Goal: Task Accomplishment & Management: Use online tool/utility

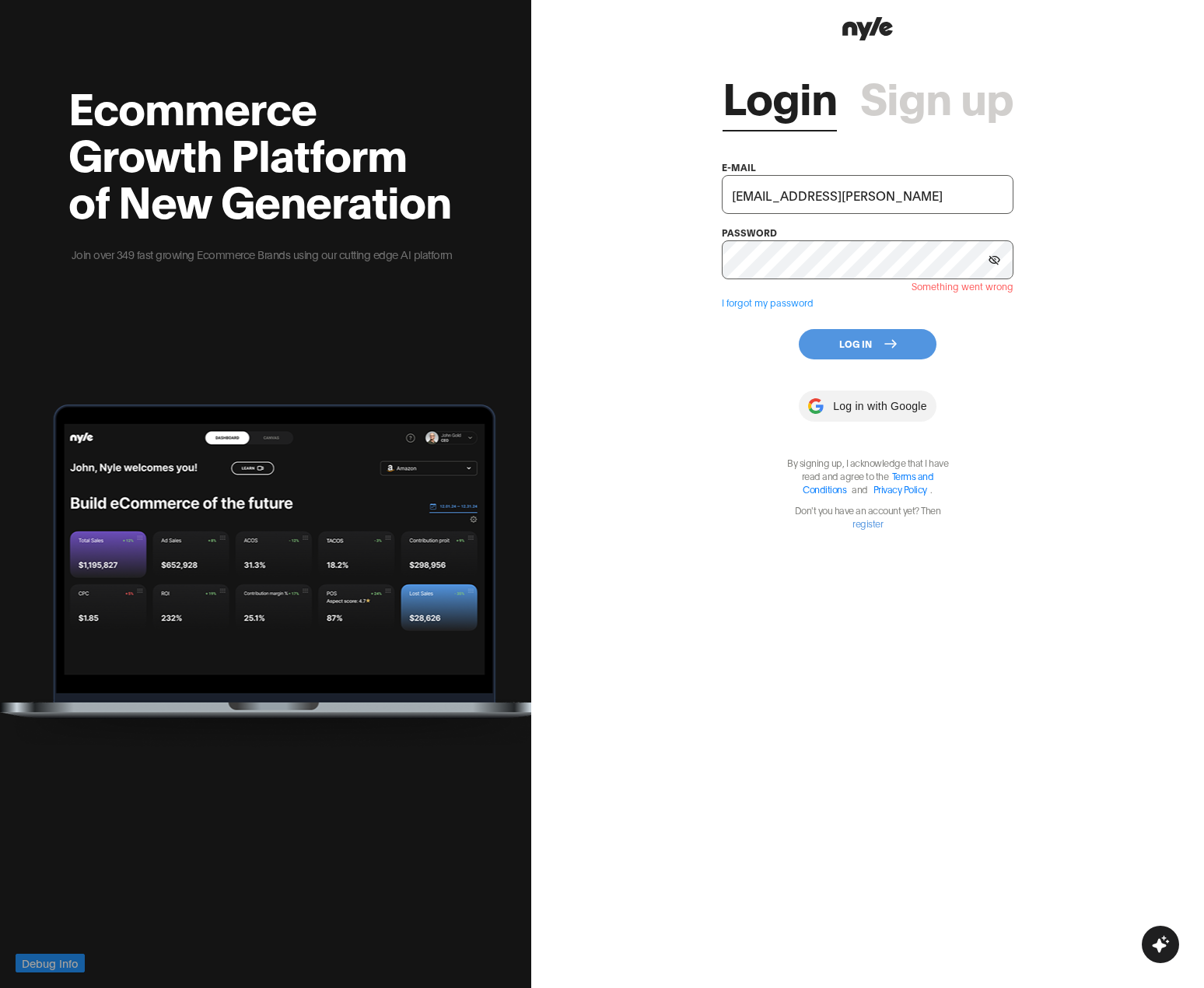
click at [626, 340] on button "Log In" at bounding box center [867, 344] width 138 height 31
click at [626, 350] on button "Log In" at bounding box center [867, 344] width 138 height 31
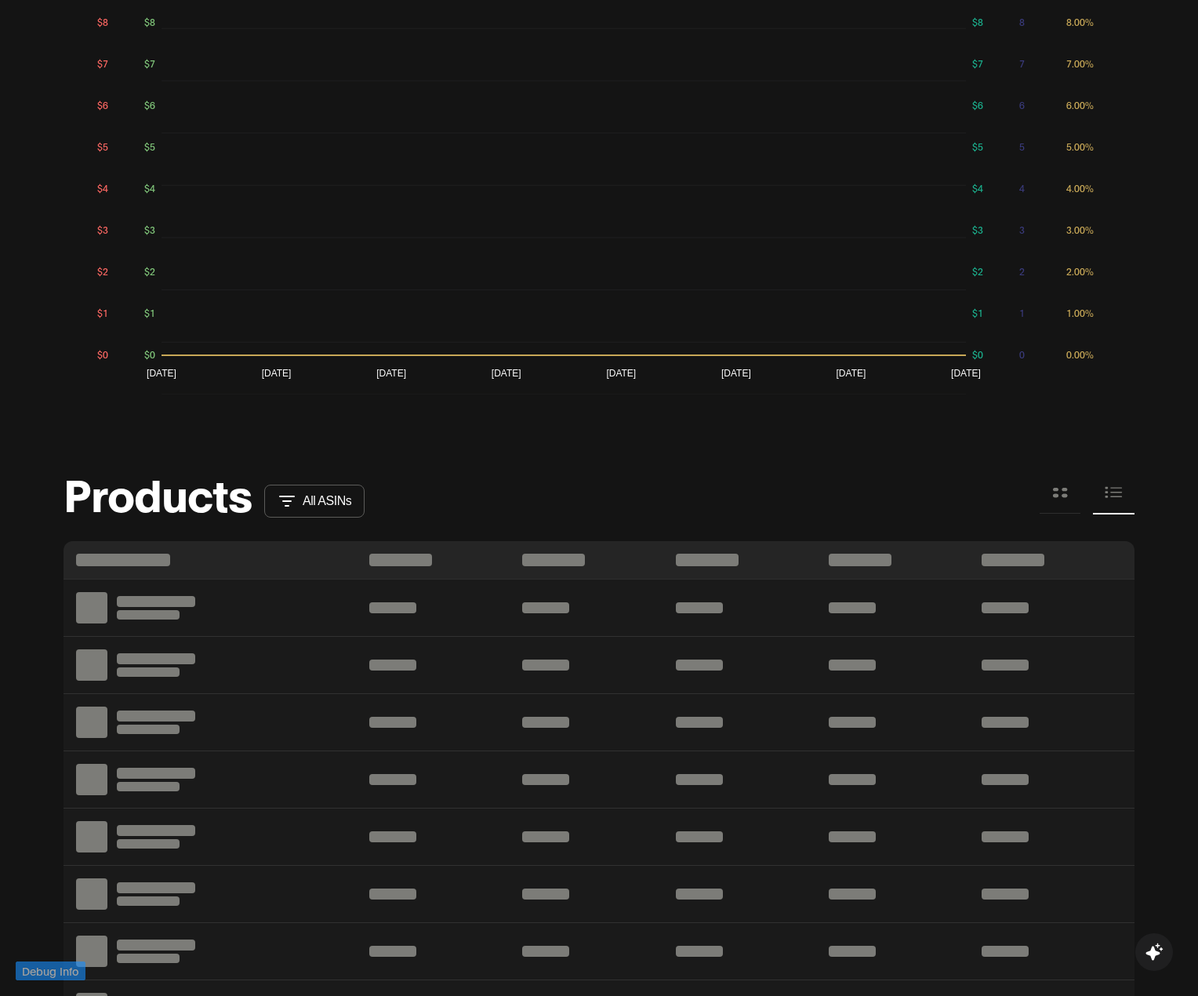
scroll to position [1463, 0]
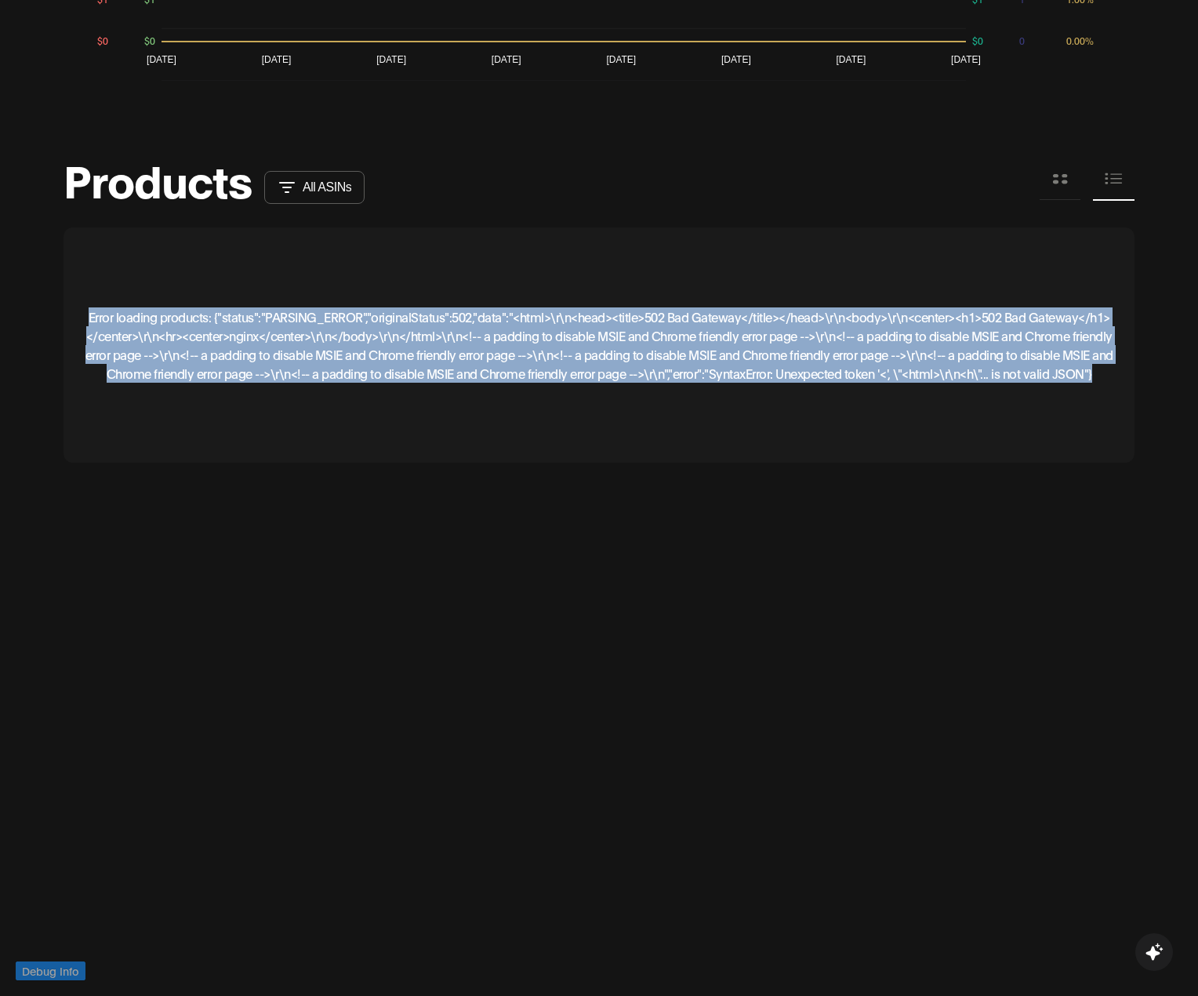
drag, startPoint x: 632, startPoint y: 383, endPoint x: 70, endPoint y: 296, distance: 568.9
click at [70, 296] on div "Error loading products: {"status":"PARSING_ERROR","originalStatus":502,"data":"…" at bounding box center [599, 344] width 1071 height 235
copy p "Error loading products: {"status":"PARSING_ERROR","originalStatus":502,"data":"…"
